Goal: Transaction & Acquisition: Purchase product/service

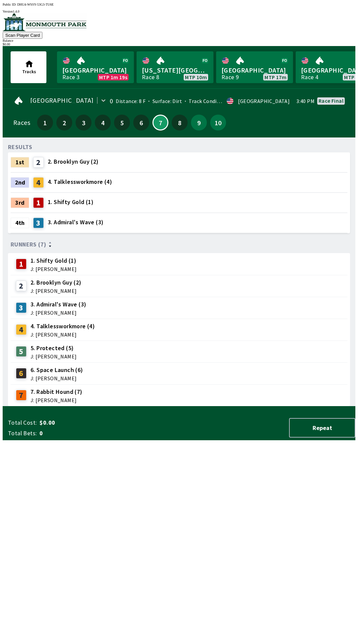
scroll to position [0, 0]
click at [336, 39] on div "Balance" at bounding box center [179, 41] width 353 height 4
click at [247, 62] on link "[GEOGRAPHIC_DATA] Race 9 MTP 7m" at bounding box center [254, 67] width 77 height 32
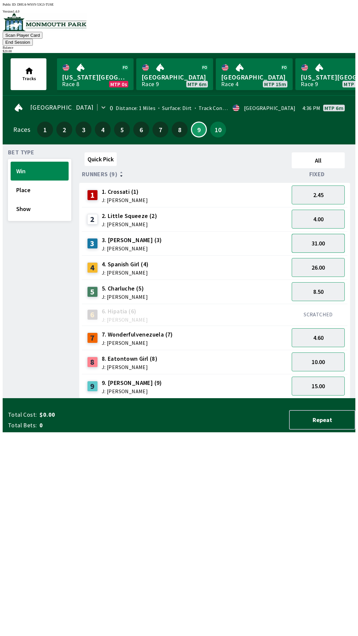
click at [326, 235] on button "31.00" at bounding box center [318, 243] width 53 height 19
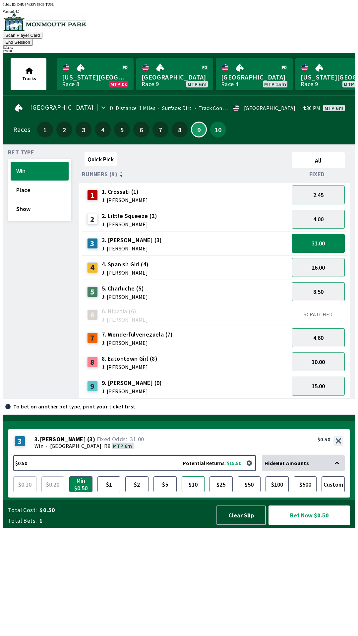
click at [188, 492] on button "$10" at bounding box center [193, 484] width 23 height 16
click at [310, 525] on button "Bet Now $10.00" at bounding box center [309, 516] width 82 height 20
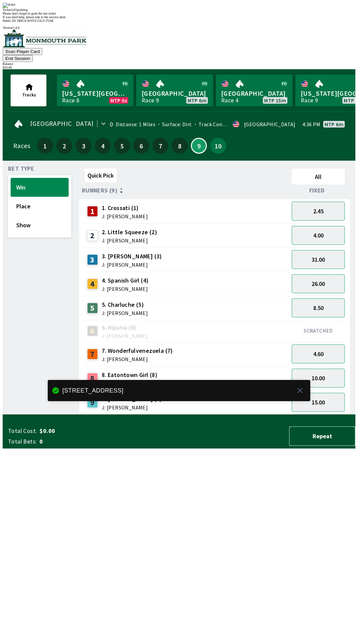
click at [331, 446] on button "Repeat" at bounding box center [322, 436] width 66 height 20
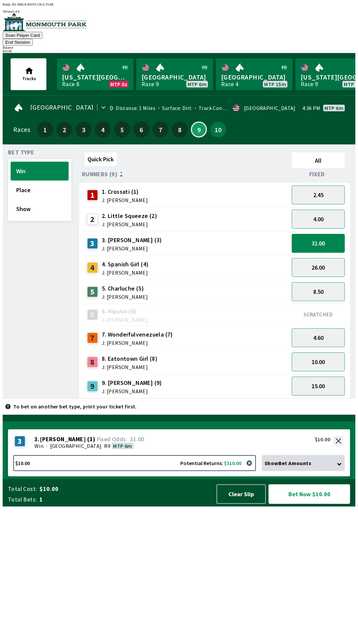
click at [311, 504] on button "Bet Now $10.00" at bounding box center [309, 494] width 82 height 20
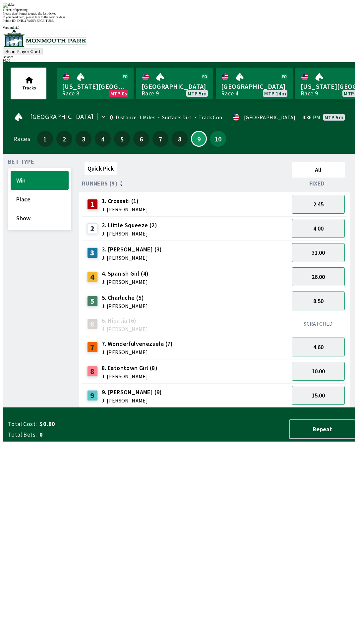
click at [124, 408] on div "Quick Pick All Runners (9) Fixed 1 1. Crossati (1) J: [PERSON_NAME] 2.45 2 2. L…" at bounding box center [217, 283] width 276 height 249
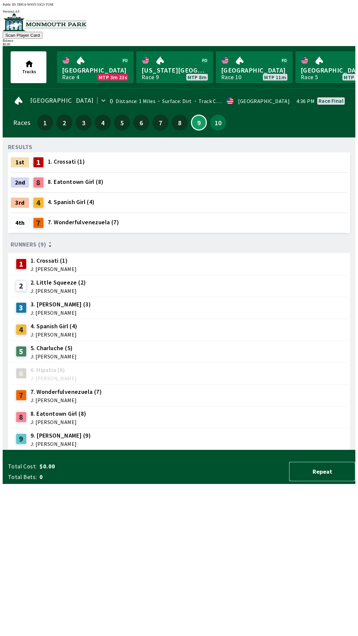
click at [313, 481] on button "Repeat" at bounding box center [322, 472] width 66 height 20
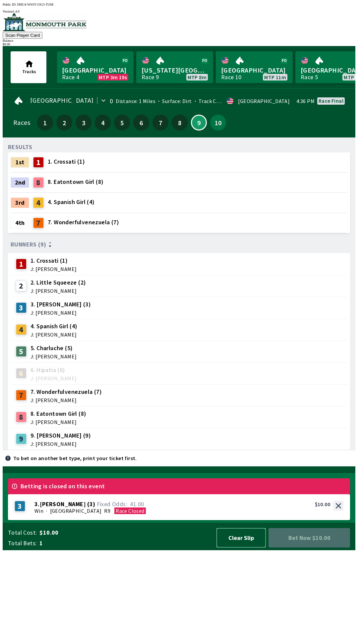
click at [236, 548] on button "Clear Slip" at bounding box center [240, 538] width 49 height 20
